Goal: Check status

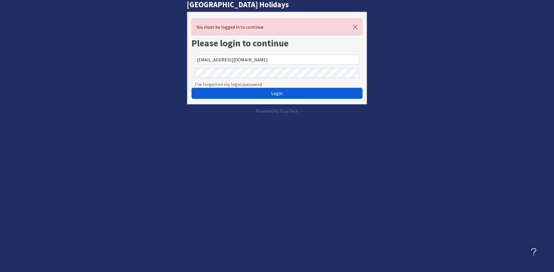
click at [313, 91] on button "Login" at bounding box center [277, 93] width 171 height 11
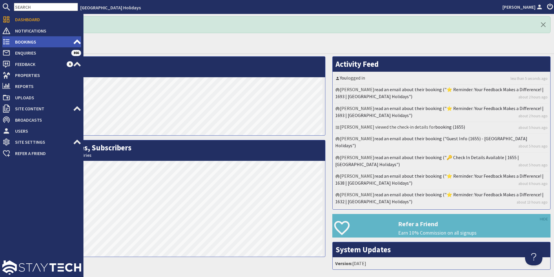
click at [27, 44] on span "Bookings" at bounding box center [41, 41] width 63 height 9
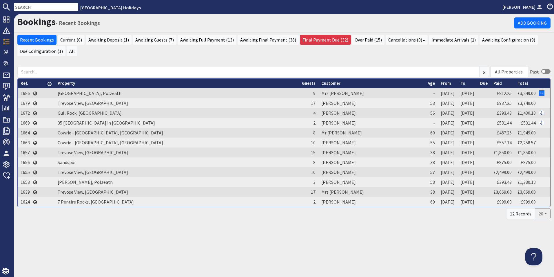
click at [46, 8] on input "text" at bounding box center [46, 7] width 64 height 8
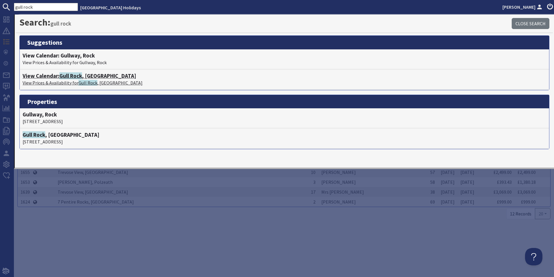
type input "gull rock"
click at [101, 77] on h4 "View Calendar: [GEOGRAPHIC_DATA] , [GEOGRAPHIC_DATA]" at bounding box center [285, 76] width 524 height 7
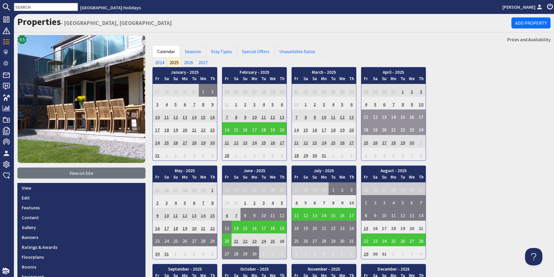
scroll to position [87, 0]
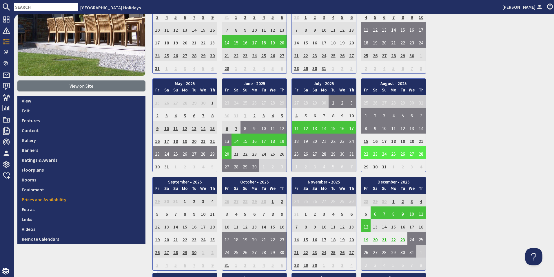
click at [403, 153] on td "26" at bounding box center [402, 152] width 9 height 13
click at [408, 181] on link "View booking" at bounding box center [398, 179] width 30 height 6
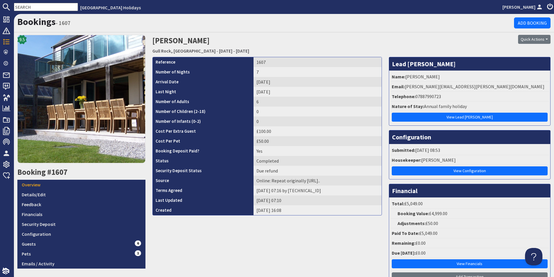
scroll to position [102, 0]
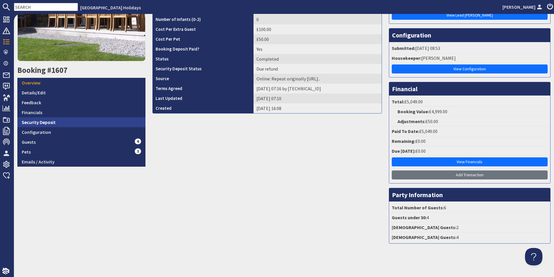
click at [37, 117] on link "Security Deposit" at bounding box center [81, 122] width 128 height 10
